Goal: Task Accomplishment & Management: Manage account settings

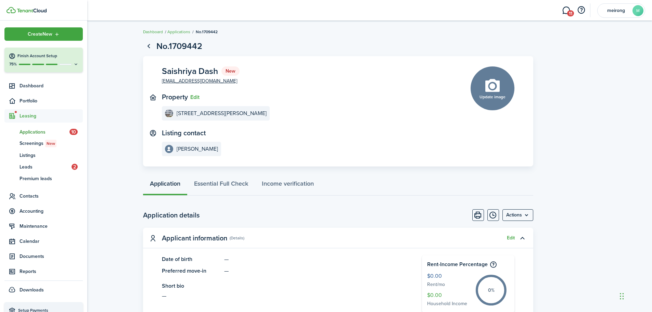
click at [33, 130] on span "Applications" at bounding box center [45, 131] width 50 height 7
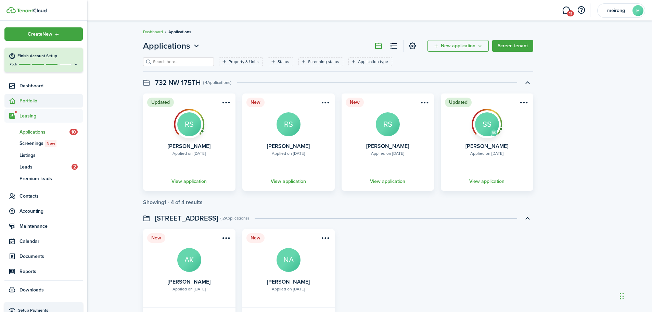
click at [31, 101] on span "Portfolio" at bounding box center [51, 100] width 63 height 7
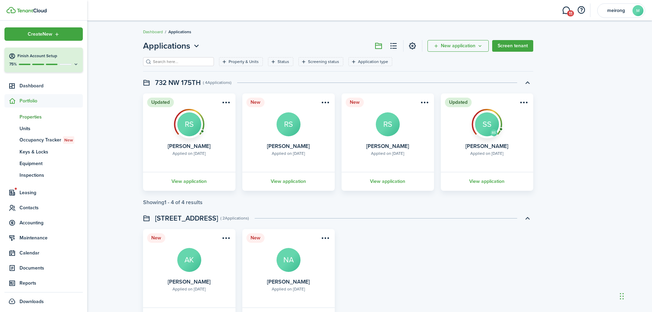
click at [32, 117] on span "Properties" at bounding box center [51, 116] width 63 height 7
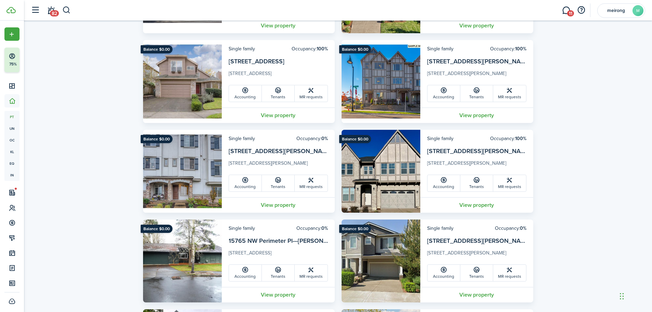
scroll to position [1041, 0]
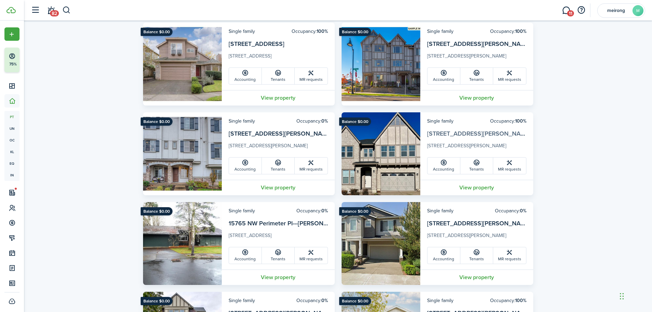
click at [460, 134] on link "[STREET_ADDRESS][PERSON_NAME]" at bounding box center [479, 133] width 104 height 9
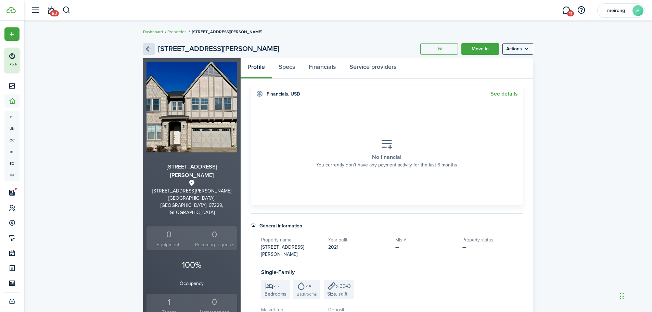
click at [144, 50] on link "Back" at bounding box center [149, 49] width 12 height 12
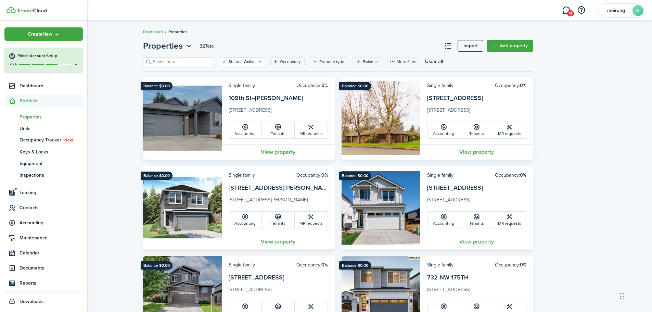
click at [33, 116] on span "Properties" at bounding box center [51, 116] width 63 height 7
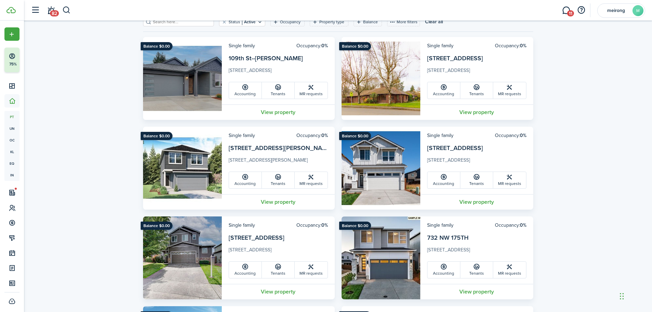
scroll to position [171, 0]
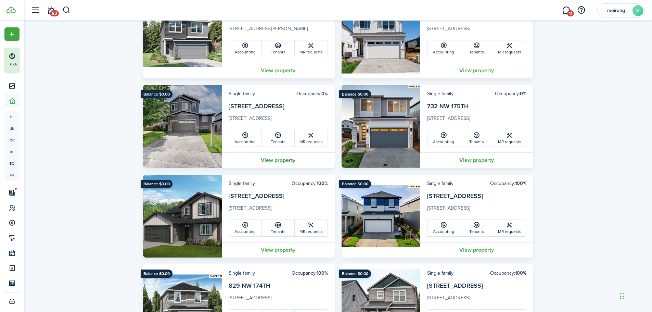
click at [278, 160] on link "View property" at bounding box center [278, 159] width 113 height 15
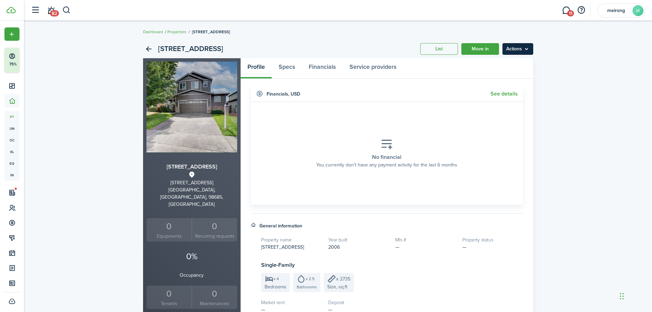
click at [527, 48] on menu-btn "Actions" at bounding box center [518, 49] width 31 height 12
click at [494, 65] on link "Edit property" at bounding box center [504, 64] width 60 height 12
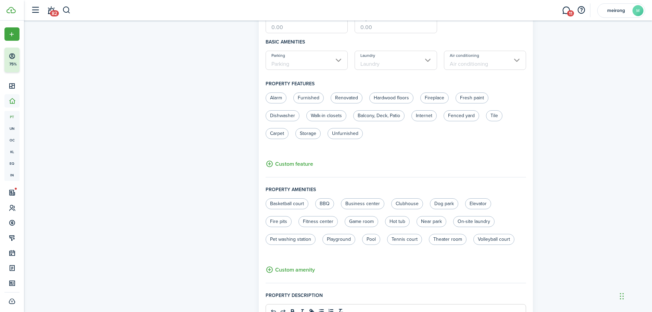
scroll to position [430, 0]
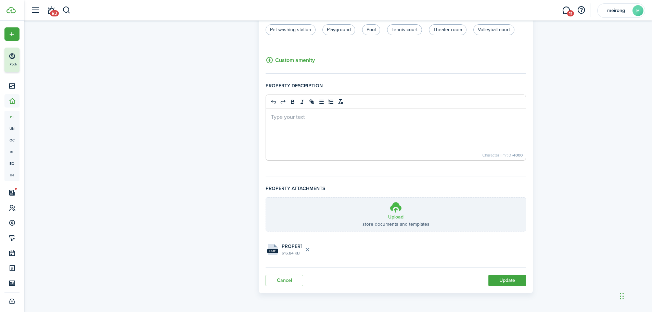
click at [395, 213] on icon at bounding box center [396, 207] width 13 height 12
click at [266, 198] on input "Upload store documents and templates Choose file" at bounding box center [266, 198] width 0 height 0
click at [505, 279] on button "Update" at bounding box center [508, 281] width 38 height 12
